Goal: Contribute content: Contribute content

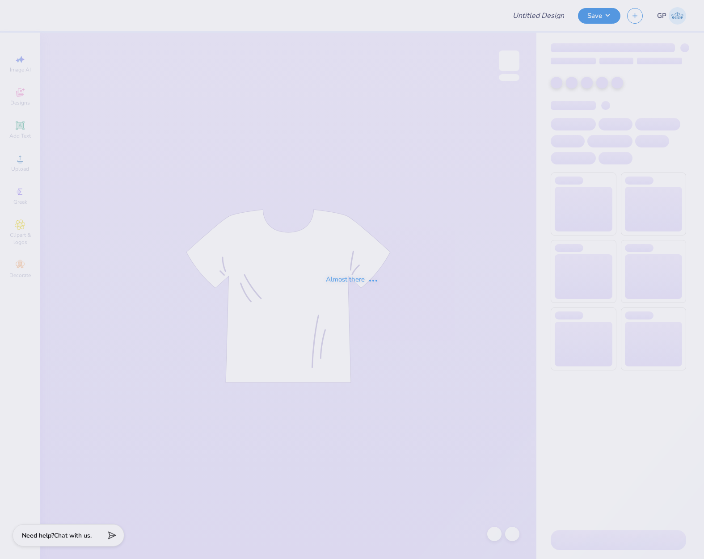
type input "DTD Tiki shirt"
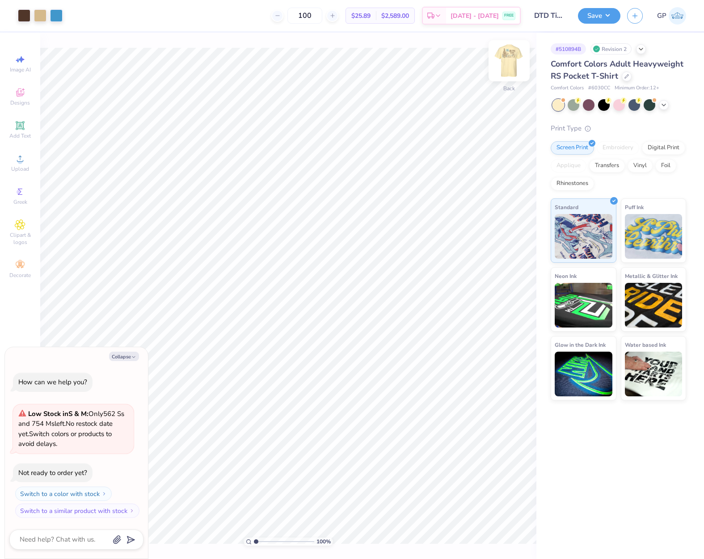
click at [503, 62] on img at bounding box center [509, 61] width 36 height 36
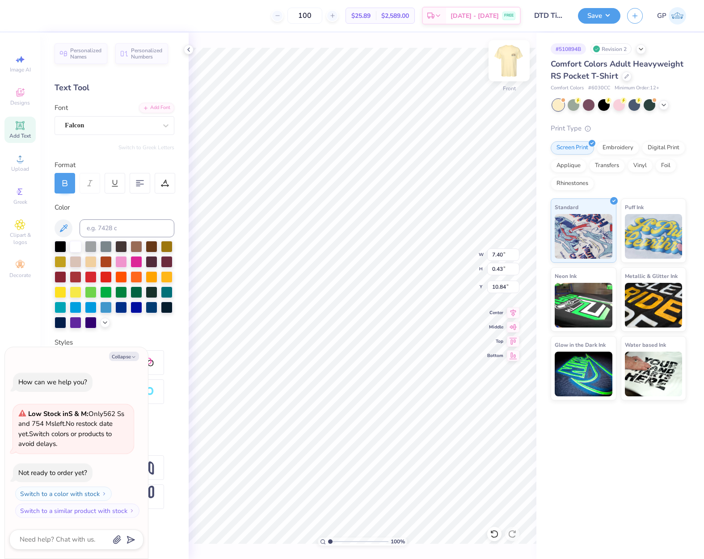
scroll to position [7, 2]
paste textarea "[GEOGRAPHIC_DATA], [GEOGRAPHIC_DATA]."
type textarea "x"
type textarea "[GEOGRAPHIC_DATA], [GEOGRAPHIC_DATA]."
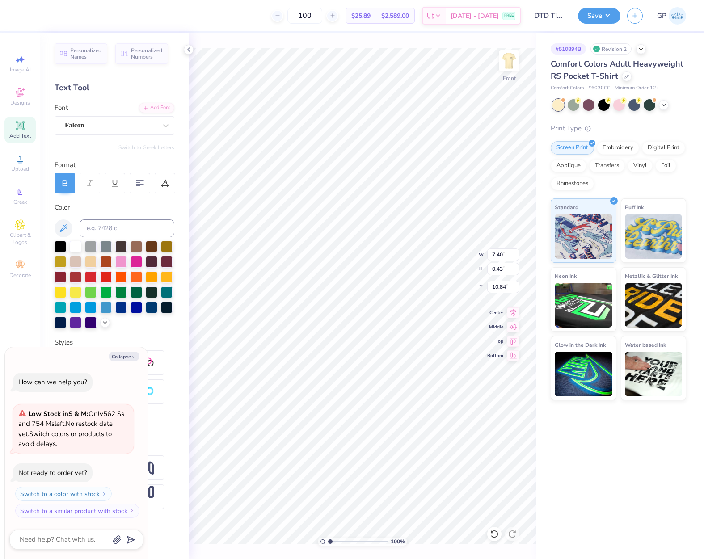
type textarea "x"
type textarea "[DATE]"
paste textarea "[GEOGRAPHIC_DATA], [GEOGRAPHIC_DATA]."
type textarea "x"
type textarea "[GEOGRAPHIC_DATA], [GEOGRAPHIC_DATA]."
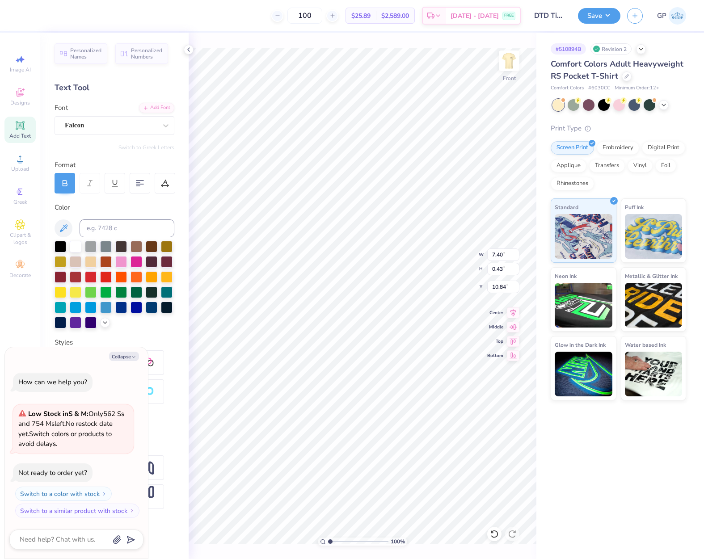
scroll to position [7, 1]
type textarea "x"
type textarea "KN"
type textarea "x"
type textarea "KNO"
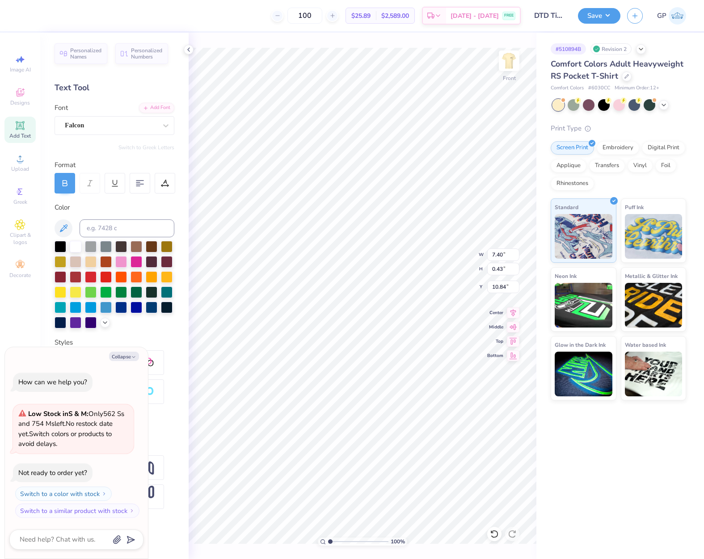
type textarea "x"
type textarea "[PERSON_NAME]"
type textarea "x"
type textarea "KNOXV"
type textarea "x"
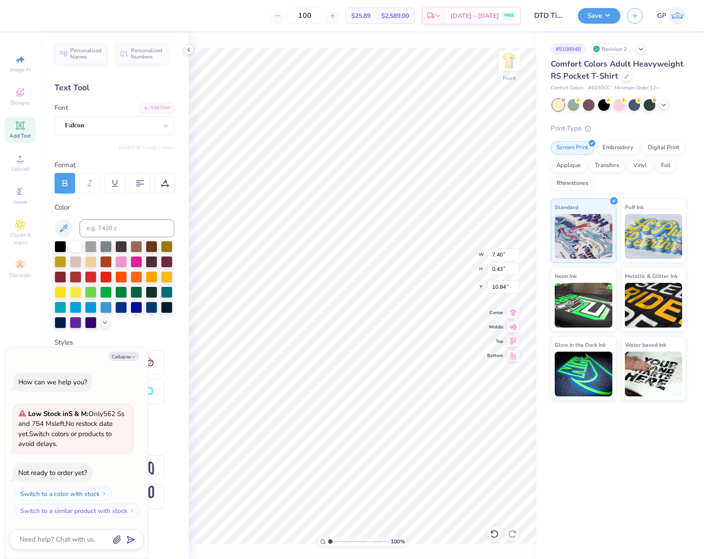
type textarea "[DEMOGRAPHIC_DATA]"
type textarea "x"
type textarea "KNOXVIL"
type textarea "x"
type textarea "KNOXVILL"
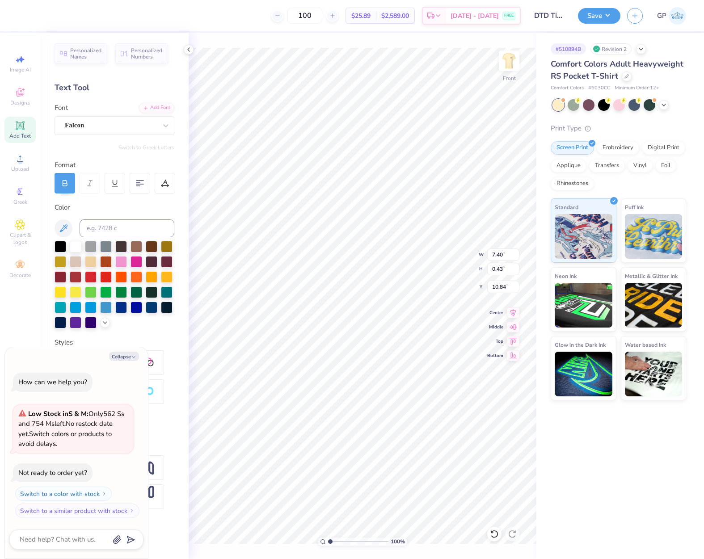
type textarea "x"
type textarea "[GEOGRAPHIC_DATA]"
type textarea "x"
type textarea "[GEOGRAPHIC_DATA],"
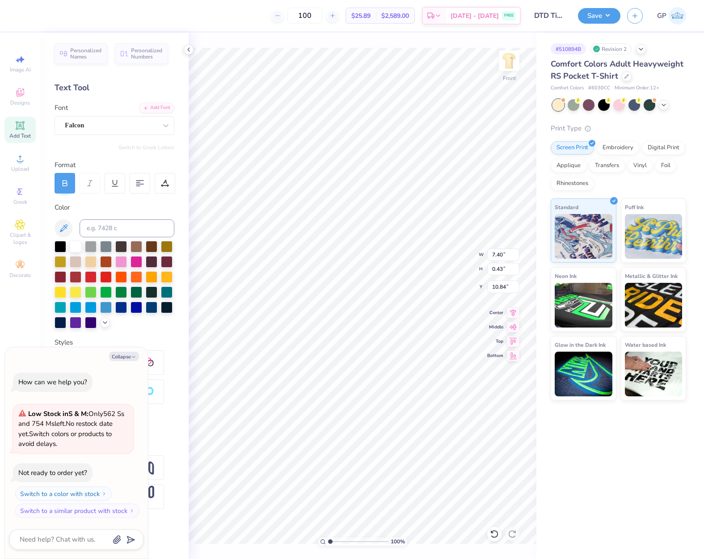
type textarea "x"
type textarea "[GEOGRAPHIC_DATA],"
type textarea "x"
type textarea "[GEOGRAPHIC_DATA],"
type textarea "x"
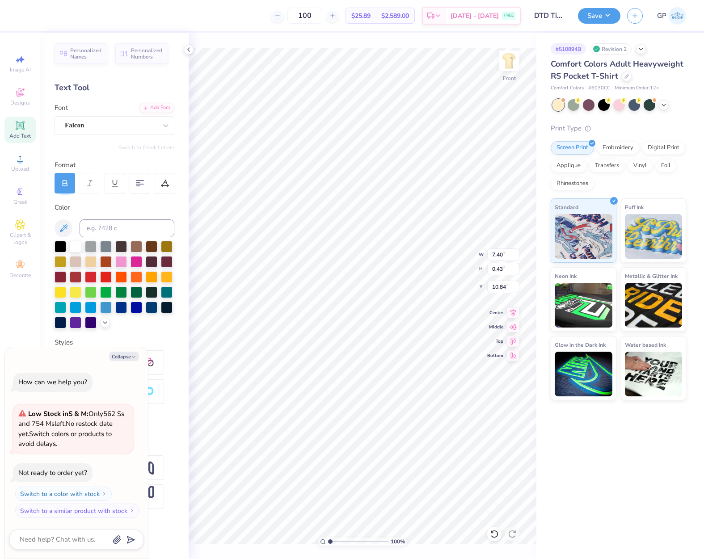
type textarea "[GEOGRAPHIC_DATA]"
type textarea "x"
type textarea "[GEOGRAPHIC_DATA],"
type textarea "x"
type textarea "[GEOGRAPHIC_DATA],"
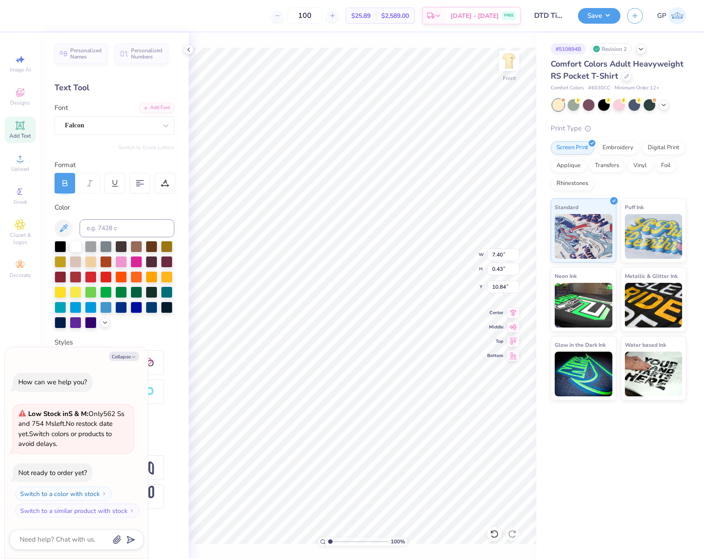
type textarea "x"
type textarea "[GEOGRAPHIC_DATA], T"
type textarea "x"
type textarea "[GEOGRAPHIC_DATA], [GEOGRAPHIC_DATA]"
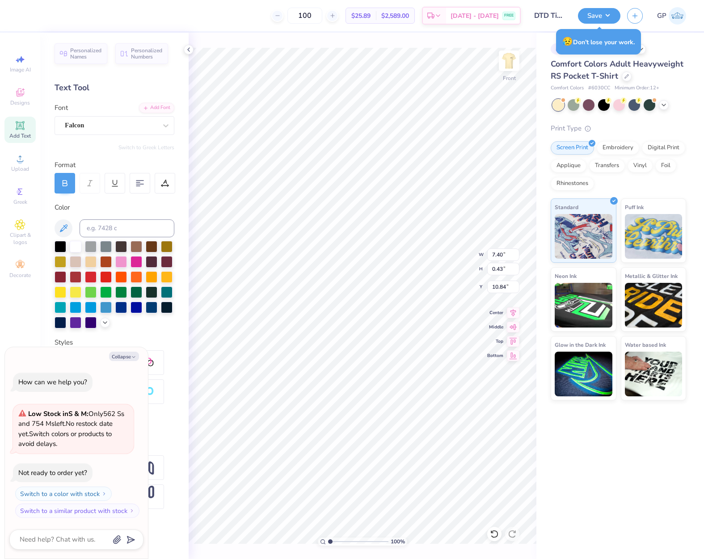
type textarea "x"
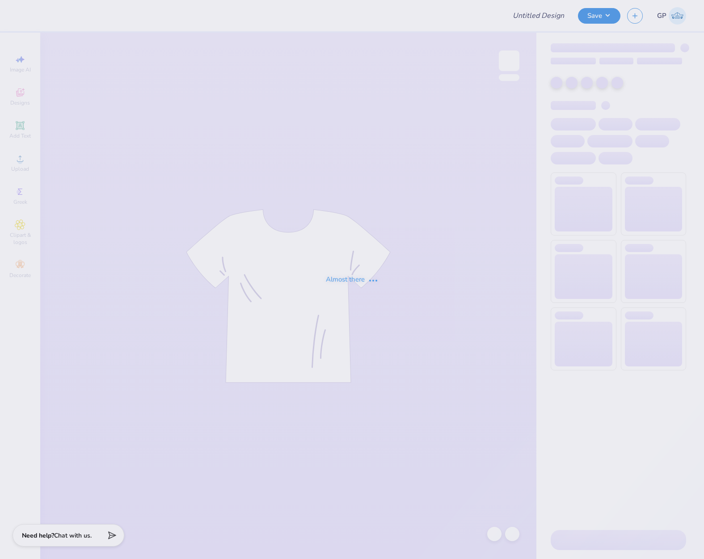
type input "DTD Tiki shirt"
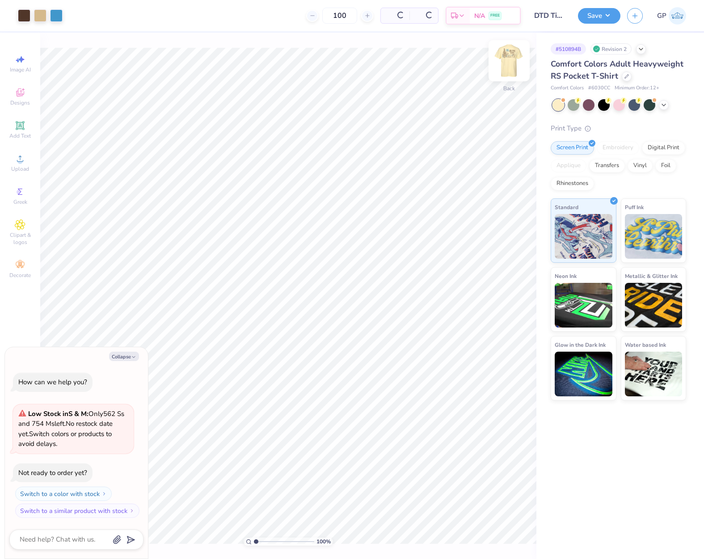
click at [509, 69] on img at bounding box center [509, 61] width 36 height 36
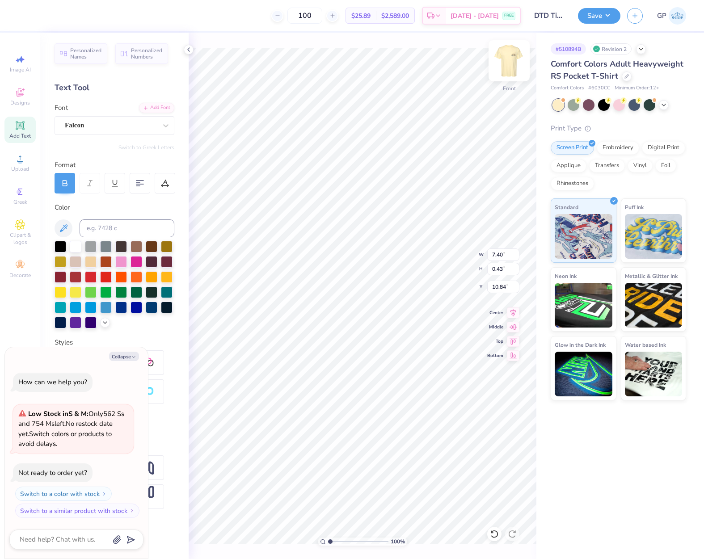
scroll to position [7, 1]
paste textarea
type textarea "x"
type textarea "[DATE]"
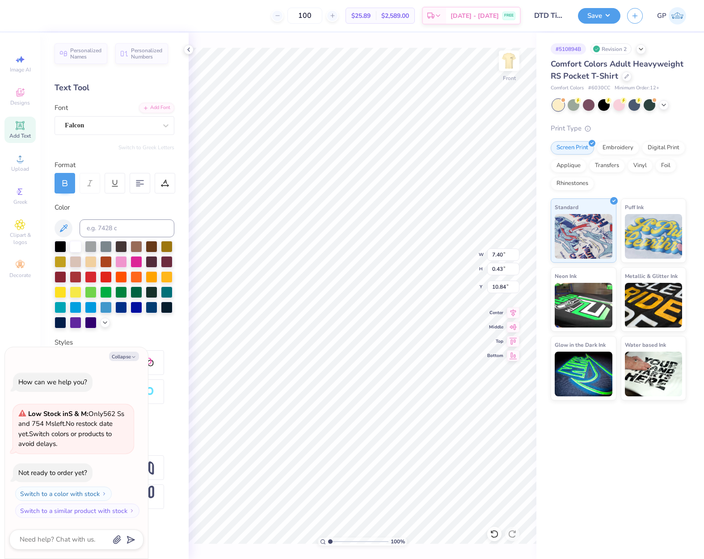
paste textarea "K"
type textarea "x"
type textarea "K"
type textarea "x"
type textarea "Kn"
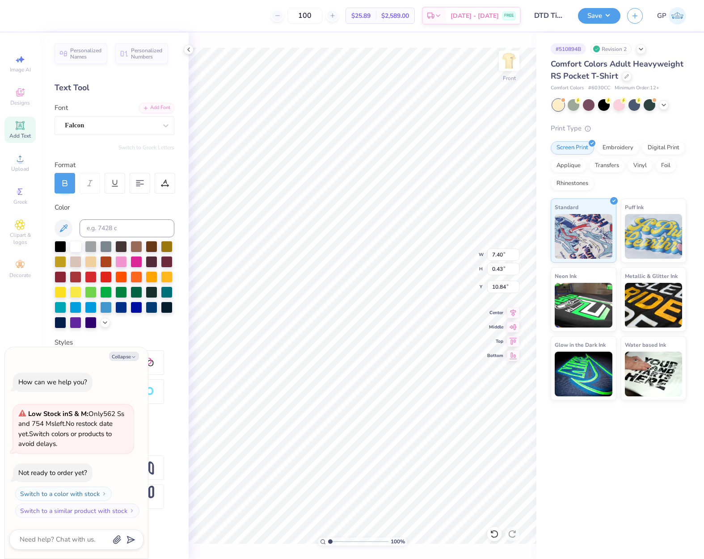
type textarea "x"
type textarea "Kno"
type textarea "x"
type textarea "Kn"
type textarea "x"
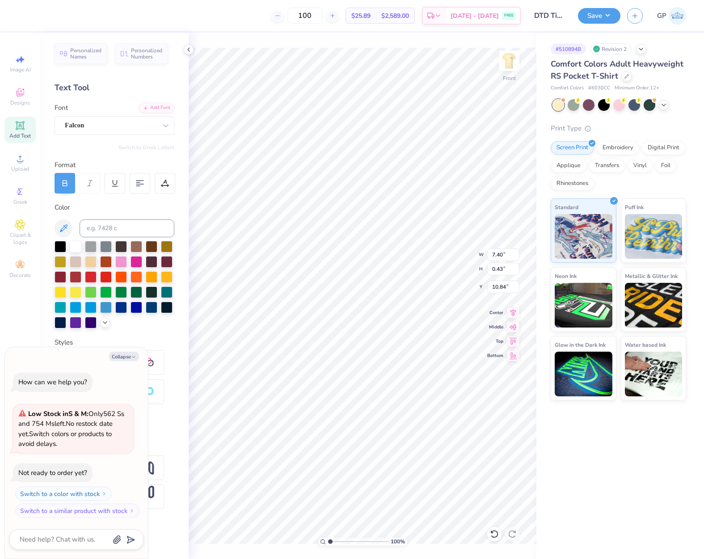
type textarea "K"
type textarea "x"
type textarea "KN"
type textarea "x"
type textarea "KNO"
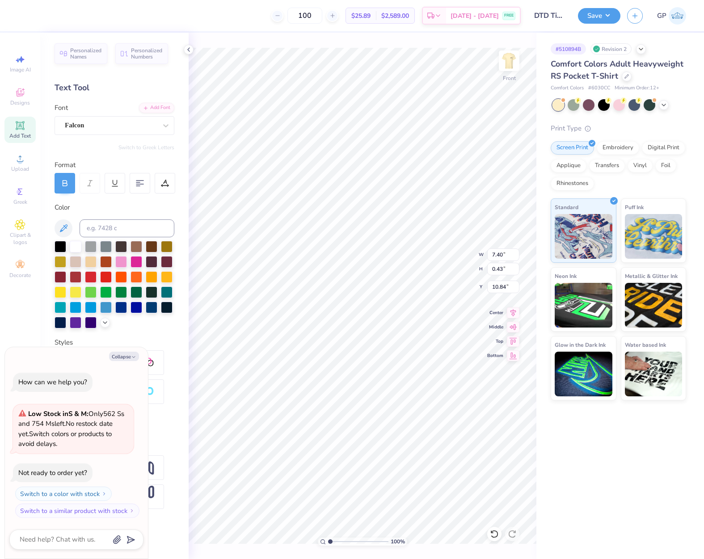
type textarea "x"
type textarea "KNOC"
type textarea "x"
type textarea "KNO"
type textarea "x"
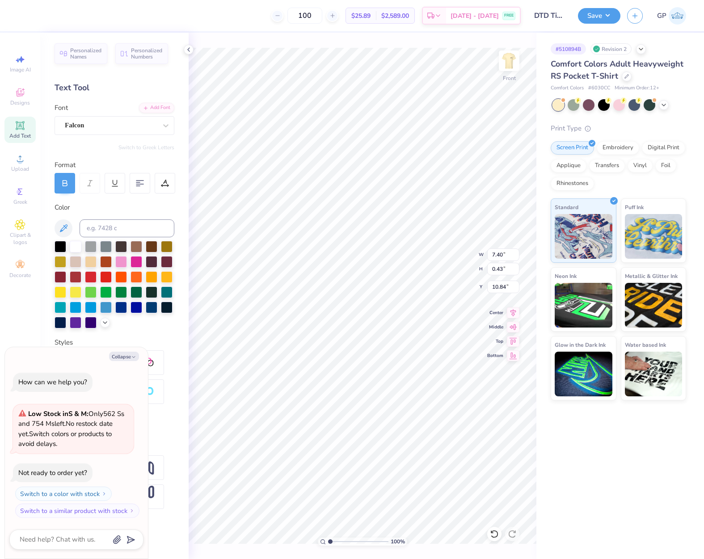
type textarea "[PERSON_NAME]"
type textarea "x"
type textarea "KNOXV"
type textarea "x"
type textarea "[DEMOGRAPHIC_DATA]"
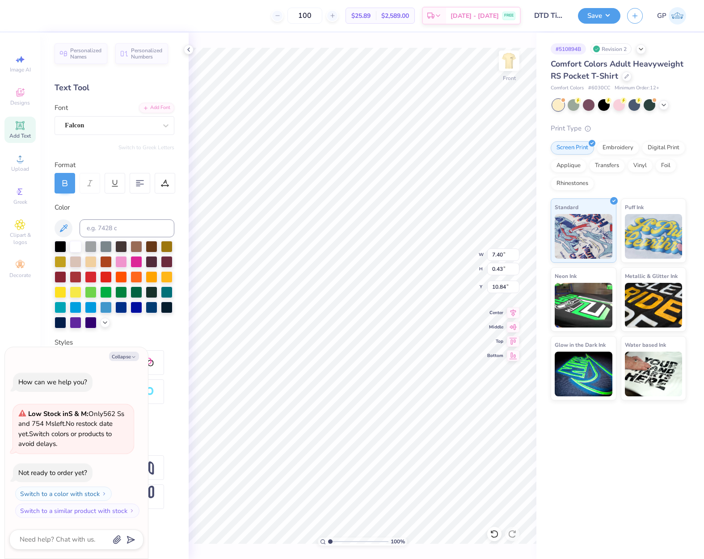
type textarea "x"
type textarea "KNOXVIL"
type textarea "x"
type textarea "KNOXVILL"
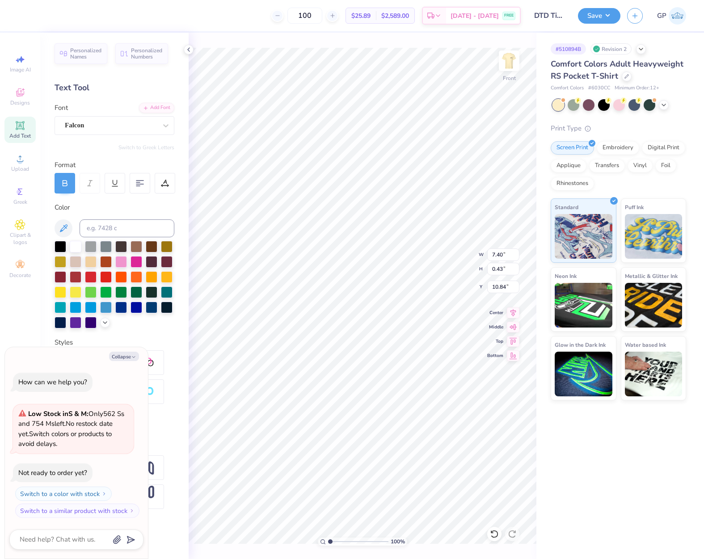
type textarea "x"
type textarea "[GEOGRAPHIC_DATA]"
type textarea "x"
type textarea "[GEOGRAPHIC_DATA],"
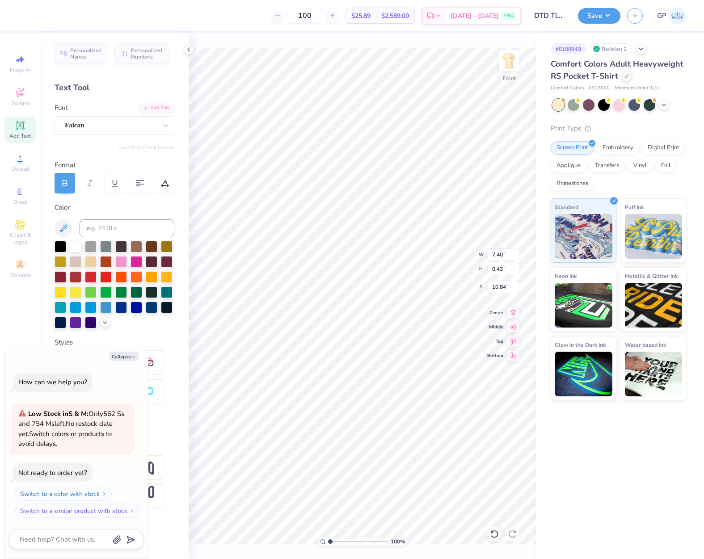
type textarea "x"
type textarea "[GEOGRAPHIC_DATA],"
type textarea "x"
type textarea "[GEOGRAPHIC_DATA], T"
type textarea "x"
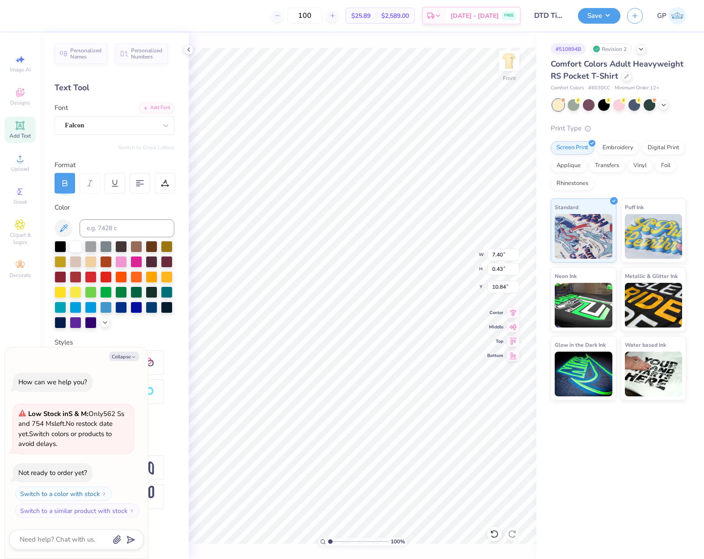
type textarea "[GEOGRAPHIC_DATA], [GEOGRAPHIC_DATA]"
click at [19, 157] on icon at bounding box center [20, 159] width 6 height 6
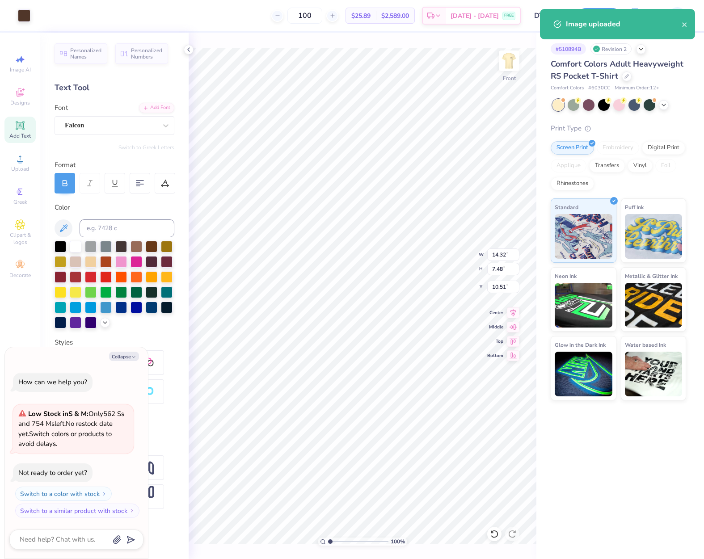
type textarea "x"
type input "3.48"
type input "1.82"
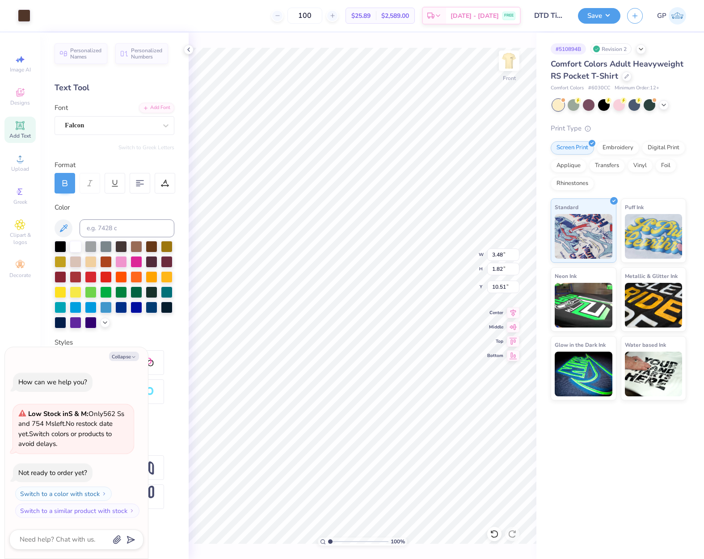
type textarea "x"
type input "8.33"
type textarea "x"
type input "2.33"
type input "1.22"
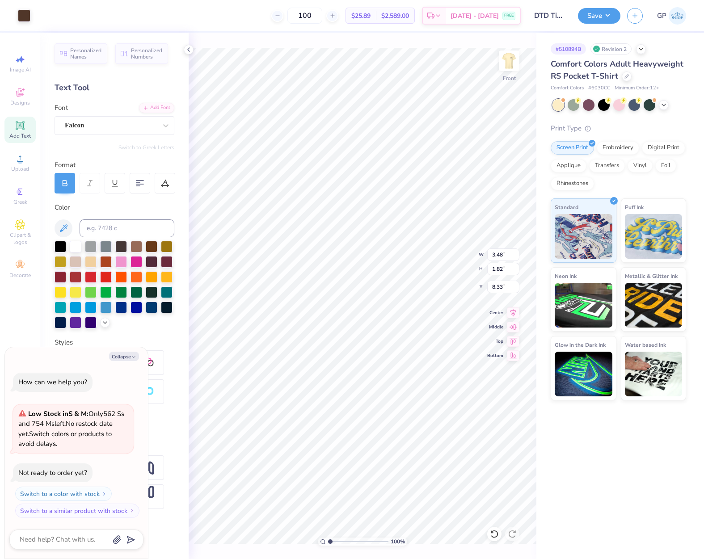
type input "8.93"
type textarea "x"
type input "9.12"
click at [19, 165] on span "Upload" at bounding box center [20, 168] width 18 height 7
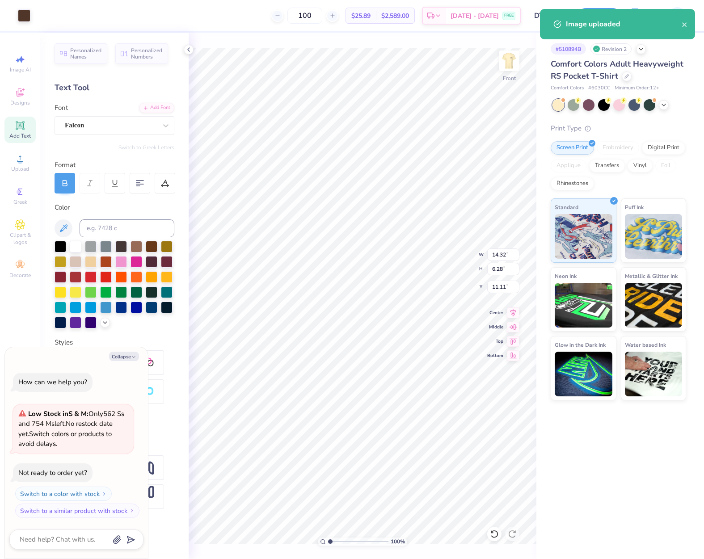
type textarea "x"
type input "4.76"
type input "2.09"
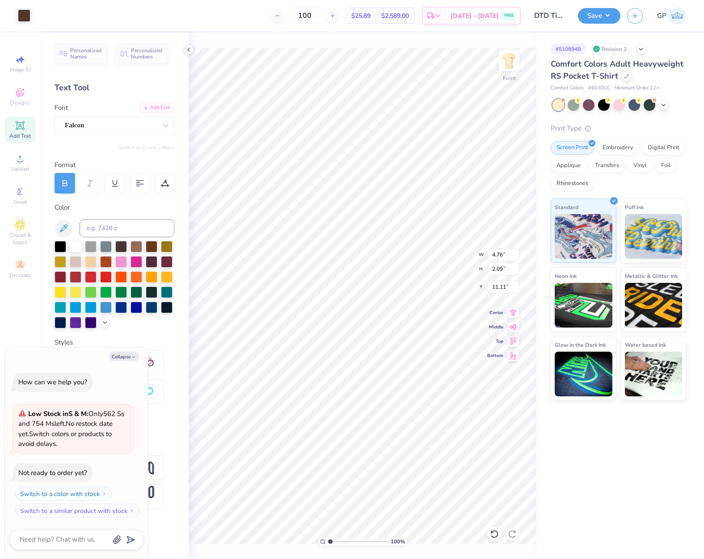
type textarea "x"
type input "7.69"
type textarea "x"
type input "3.53"
type input "1.55"
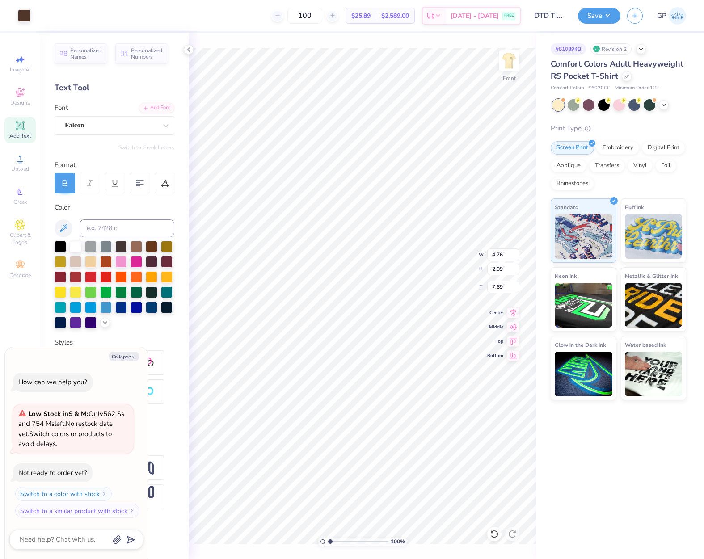
type input "8.23"
type textarea "x"
type input "8.37"
type textarea "x"
type input "8.36"
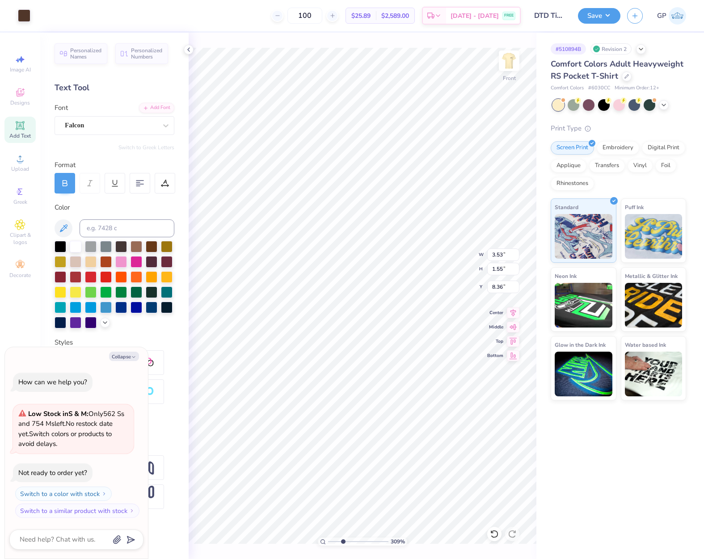
drag, startPoint x: 332, startPoint y: 540, endPoint x: 343, endPoint y: 538, distance: 11.1
type input "3.09"
click at [343, 538] on input "range" at bounding box center [358, 542] width 60 height 8
type textarea "x"
type input "8.63"
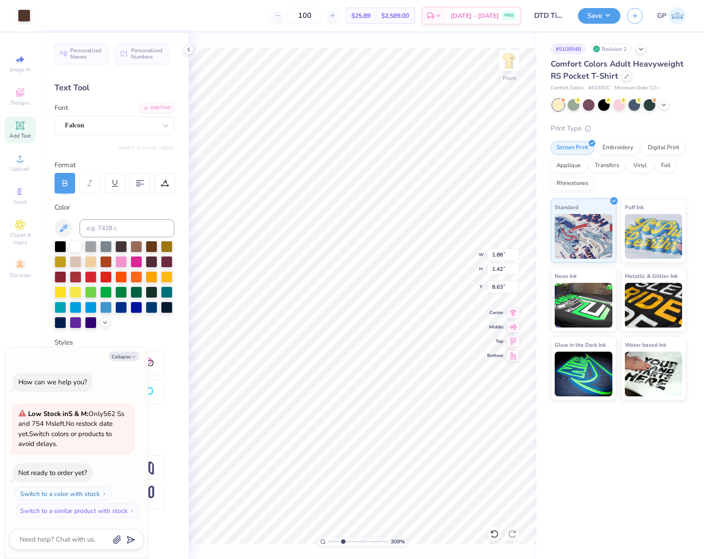
type textarea "x"
type input "2.19"
type input "1.65"
type input "8.40"
type textarea "x"
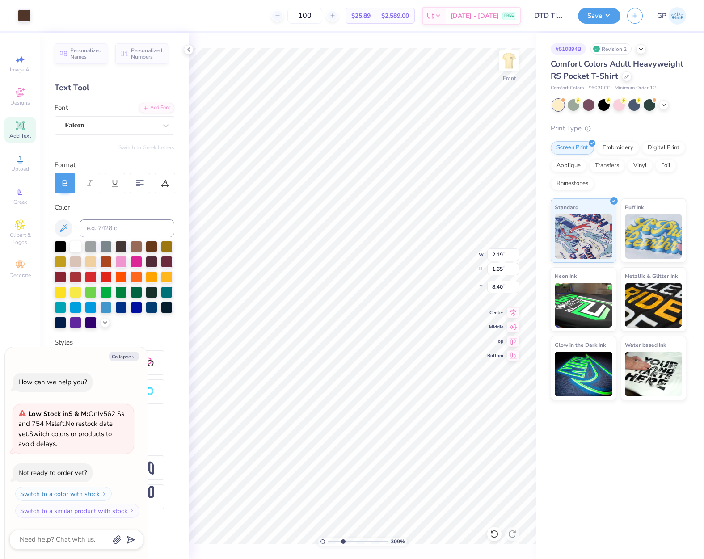
type input "8.42"
type textarea "x"
drag, startPoint x: 344, startPoint y: 540, endPoint x: 325, endPoint y: 535, distance: 19.7
type input "1"
click at [328, 538] on input "range" at bounding box center [358, 542] width 60 height 8
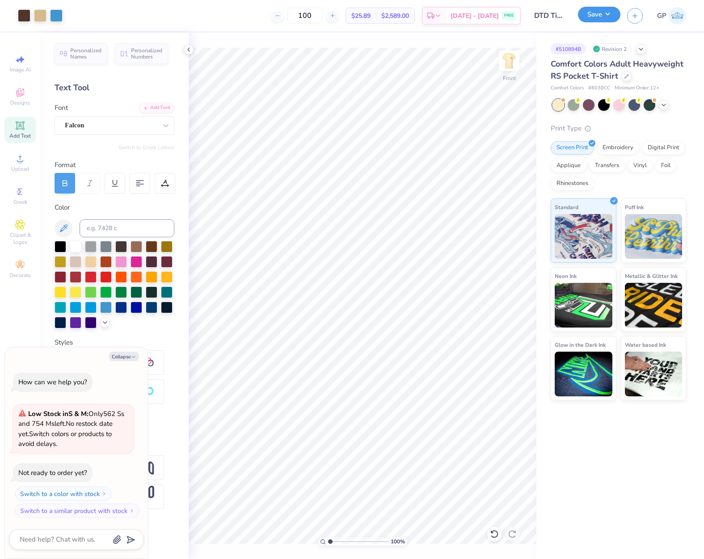
click at [587, 17] on button "Save" at bounding box center [599, 15] width 42 height 16
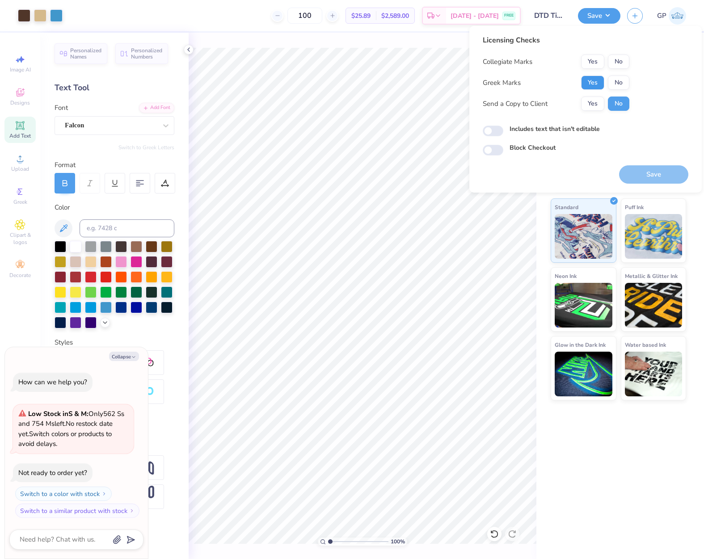
click at [590, 79] on button "Yes" at bounding box center [592, 83] width 23 height 14
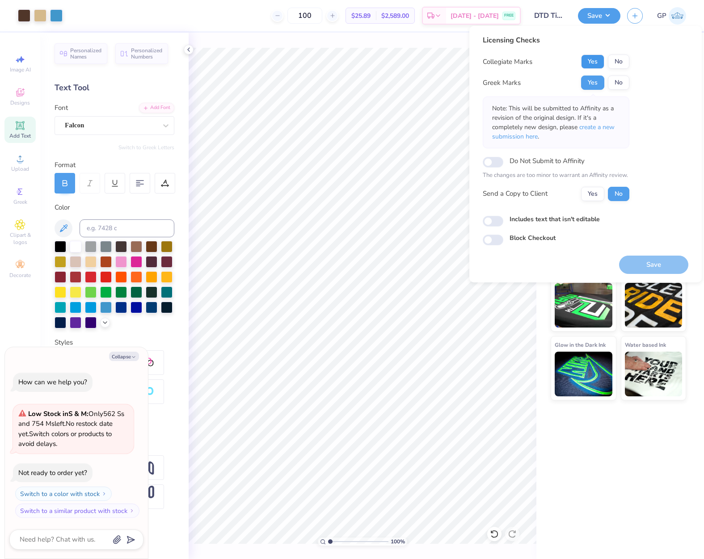
click at [589, 62] on button "Yes" at bounding box center [592, 62] width 23 height 14
click at [616, 61] on button "No" at bounding box center [618, 62] width 21 height 14
type textarea "x"
click at [497, 220] on input "Includes text that isn't editable" at bounding box center [493, 221] width 21 height 11
checkbox input "true"
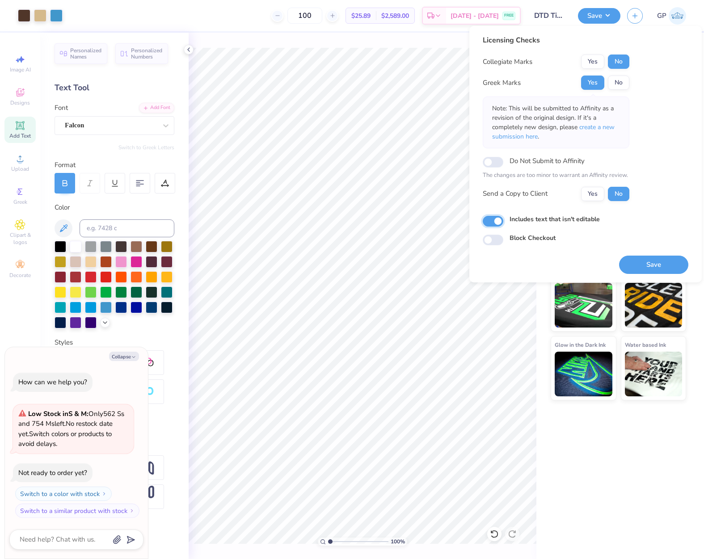
type textarea "x"
click at [488, 219] on input "Includes text that isn't editable" at bounding box center [493, 221] width 21 height 11
checkbox input "false"
type textarea "x"
click at [487, 220] on input "Includes text that isn't editable" at bounding box center [493, 221] width 21 height 11
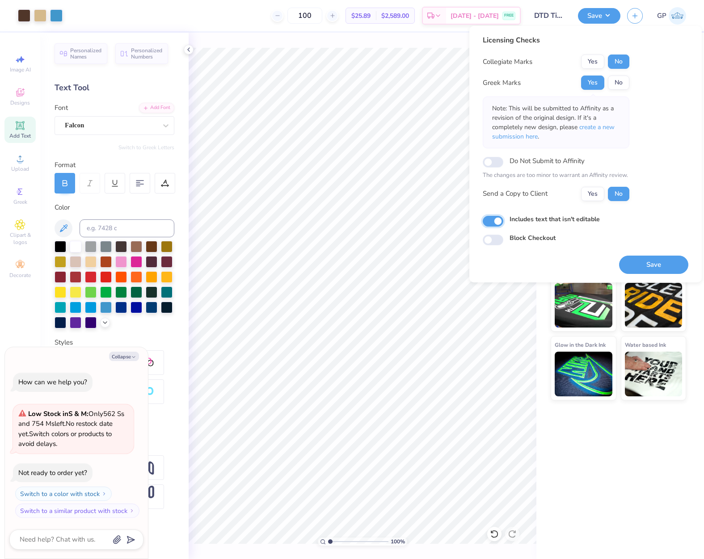
checkbox input "true"
click at [631, 261] on button "Save" at bounding box center [653, 265] width 69 height 18
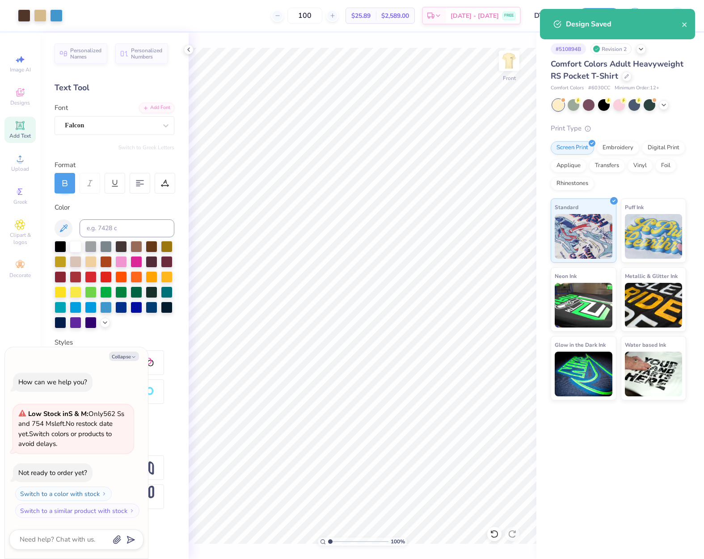
type textarea "x"
